Goal: Information Seeking & Learning: Learn about a topic

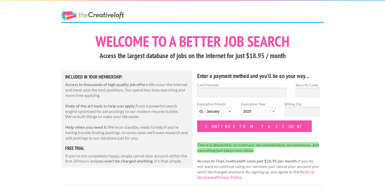
click at [105, 16] on link "The Creative Loft" at bounding box center [92, 15] width 63 height 9
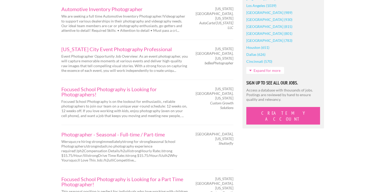
scroll to position [463, 0]
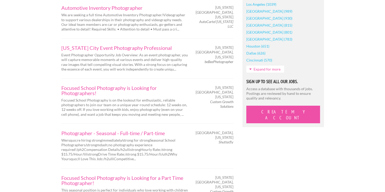
click at [42, 129] on div "Employers My Account Log Out The Creative Loft Search Jobs Browse Jobs Get Help…" at bounding box center [192, 134] width 385 height 1195
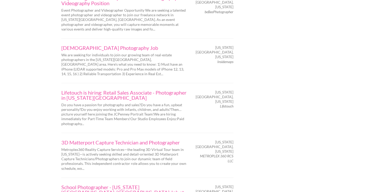
scroll to position [848, 0]
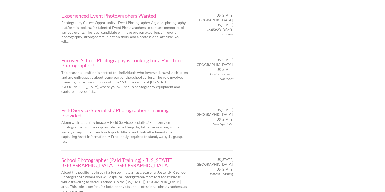
scroll to position [874, 0]
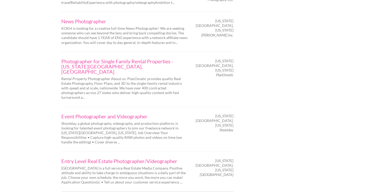
scroll to position [852, 0]
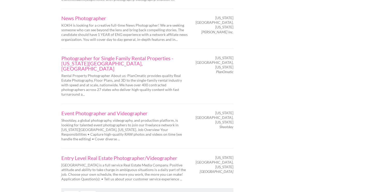
click at [90, 191] on link "Next" at bounding box center [87, 194] width 15 height 6
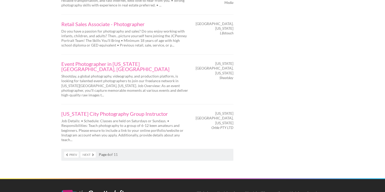
scroll to position [873, 0]
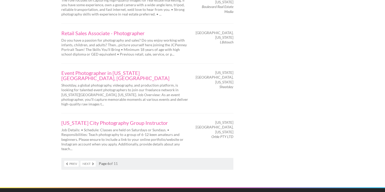
click at [68, 161] on link "Prev" at bounding box center [71, 164] width 14 height 6
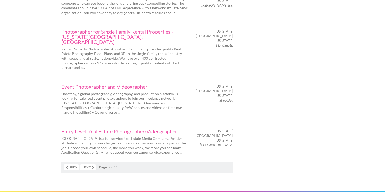
scroll to position [879, 0]
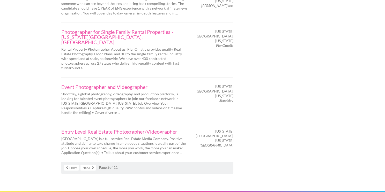
click at [86, 165] on link "Next" at bounding box center [87, 168] width 15 height 6
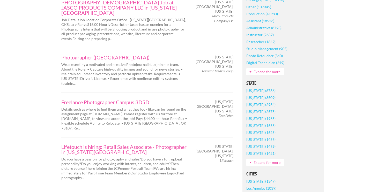
scroll to position [279, 0]
